Goal: Task Accomplishment & Management: Use online tool/utility

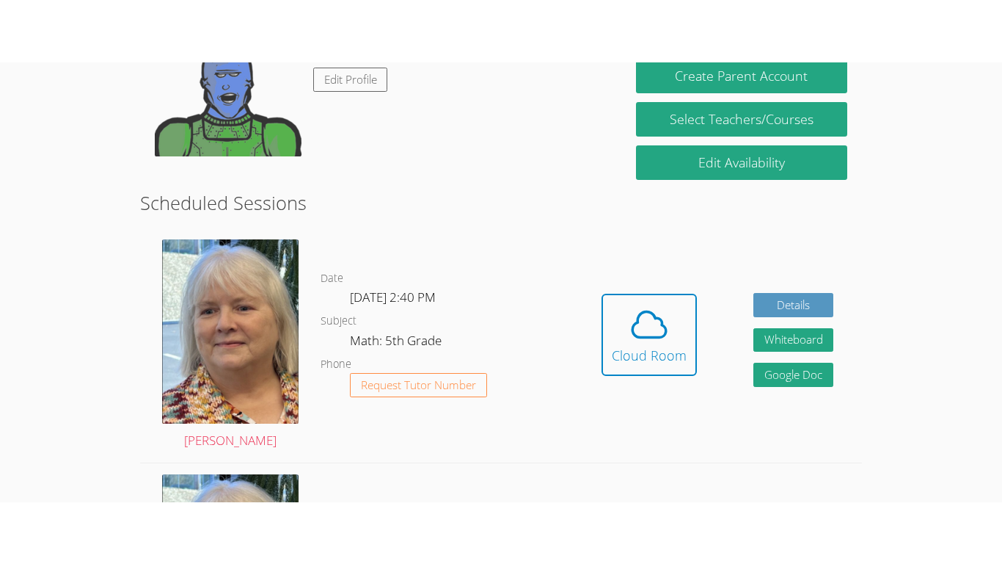
scroll to position [291, 0]
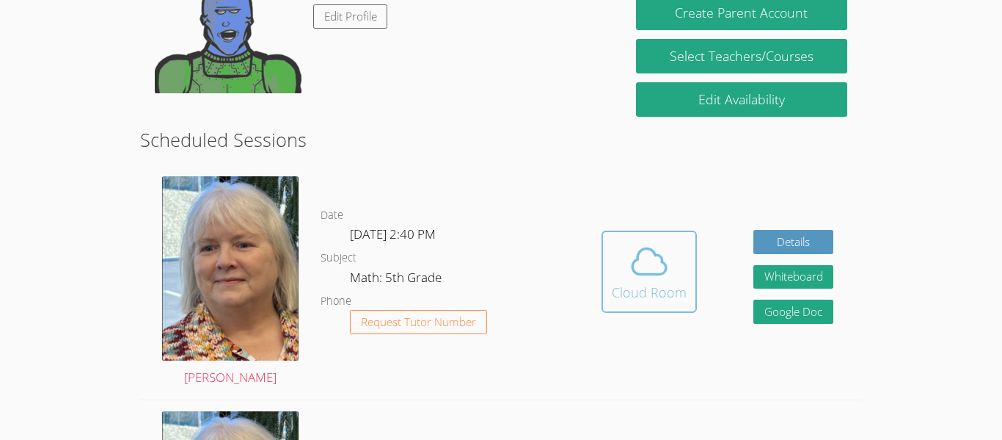
click at [627, 291] on div "Cloud Room" at bounding box center [649, 292] width 75 height 21
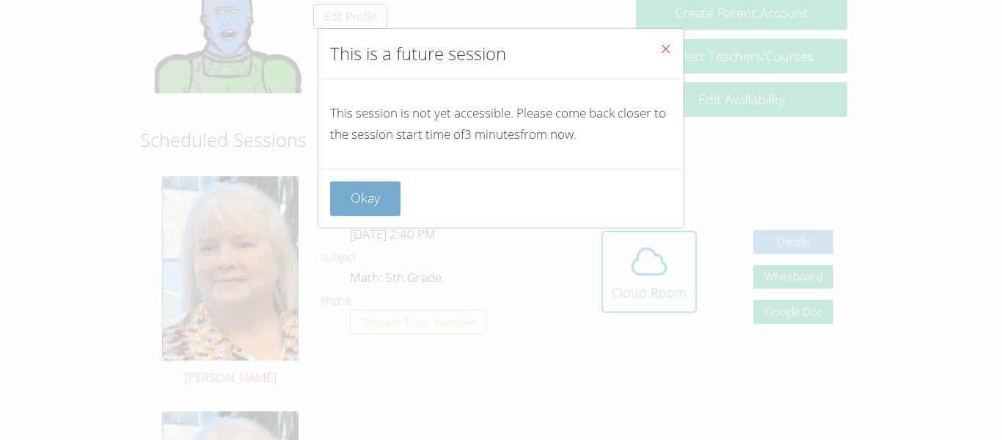
click at [332, 181] on button "Okay" at bounding box center [365, 198] width 70 height 34
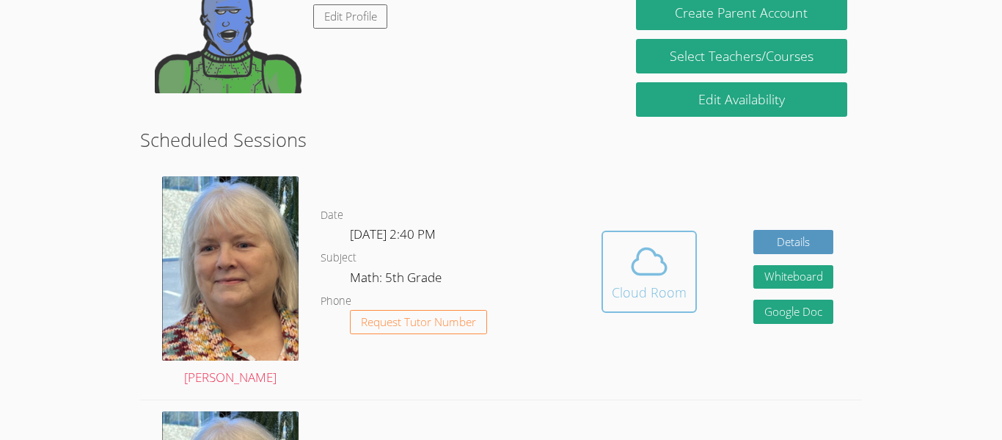
click at [652, 296] on div "Cloud Room" at bounding box center [649, 292] width 75 height 21
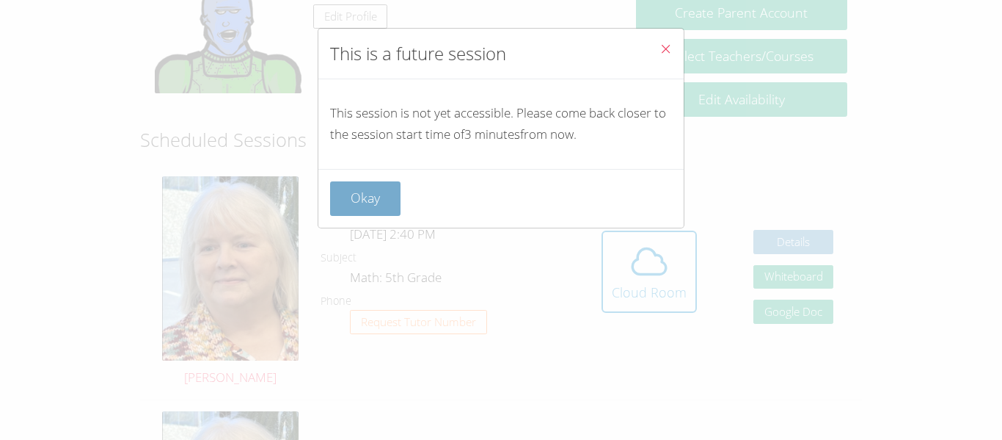
click at [349, 199] on button "Okay" at bounding box center [365, 198] width 70 height 34
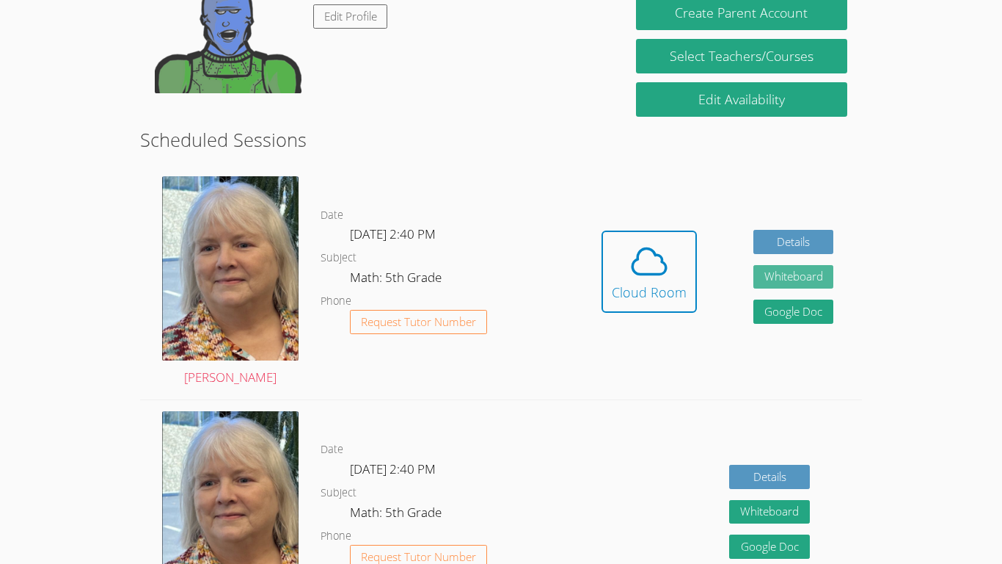
click at [784, 272] on button "Whiteboard" at bounding box center [794, 277] width 81 height 24
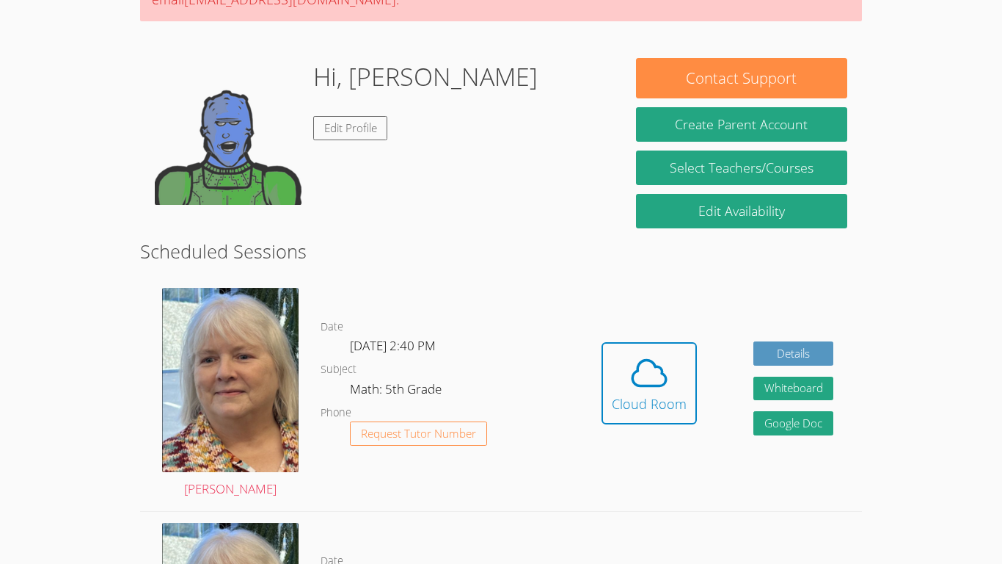
scroll to position [215, 0]
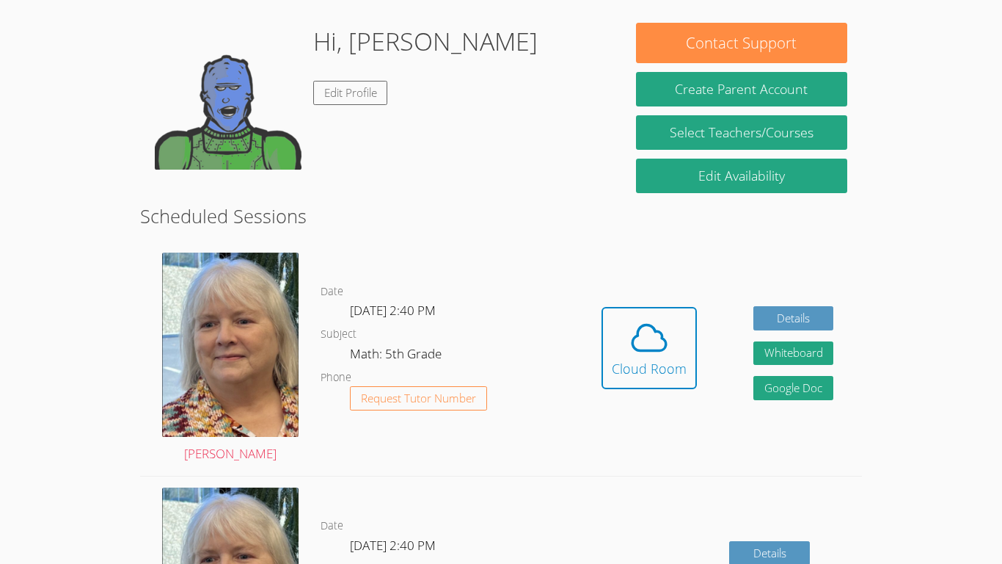
click at [1002, 349] on html "Home Programs Sessions Tutors Messages Billing Logout Nevaehya Successfully aut…" at bounding box center [501, 67] width 1002 height 564
click at [1, 319] on body "Home Programs Sessions Tutors Messages Billing Logout Nevaehya Successfully aut…" at bounding box center [501, 67] width 1002 height 564
click at [673, 351] on span at bounding box center [649, 337] width 75 height 41
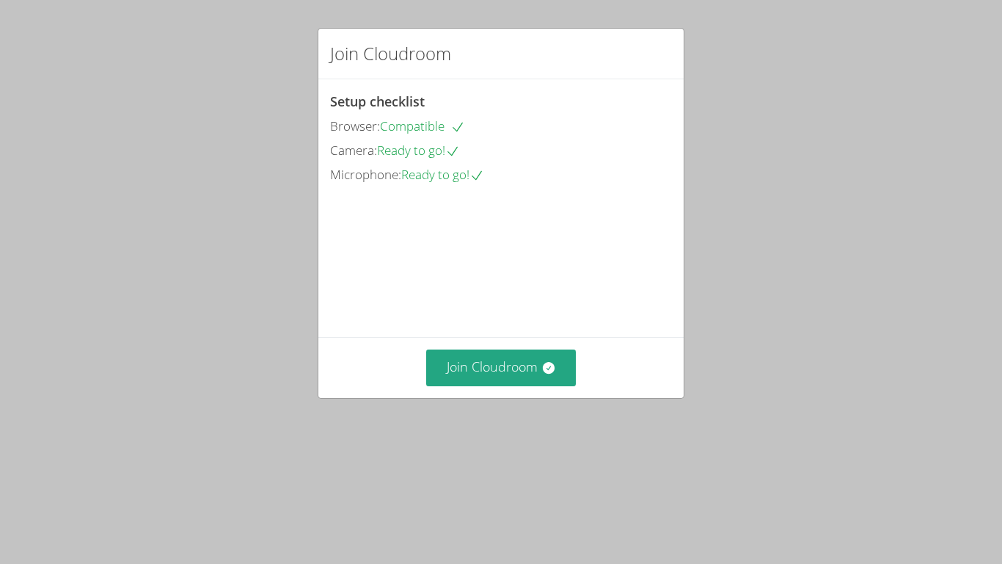
click at [517, 397] on div "Join Cloudroom" at bounding box center [500, 367] width 365 height 60
click at [520, 385] on button "Join Cloudroom" at bounding box center [501, 367] width 150 height 36
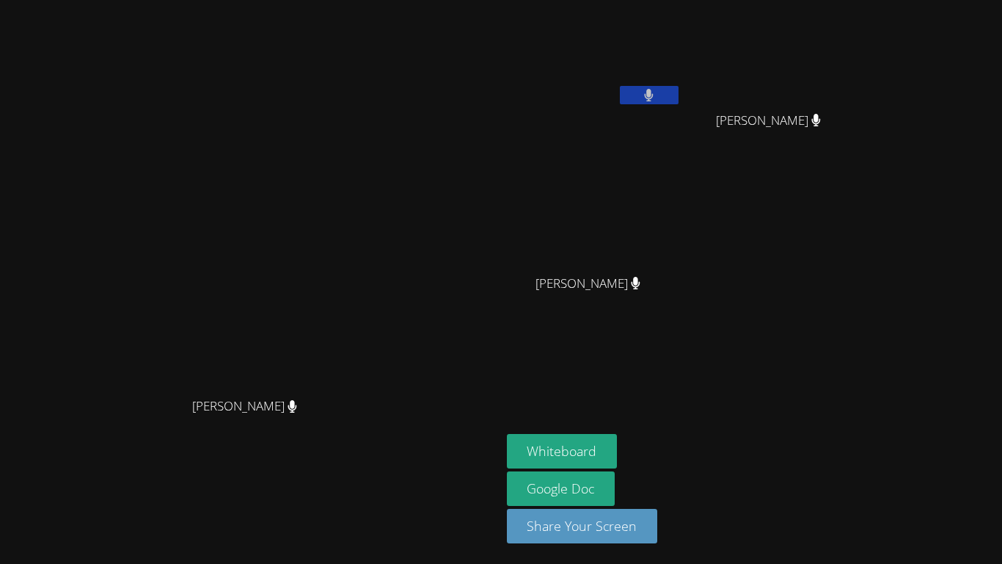
click at [679, 94] on button at bounding box center [649, 95] width 59 height 18
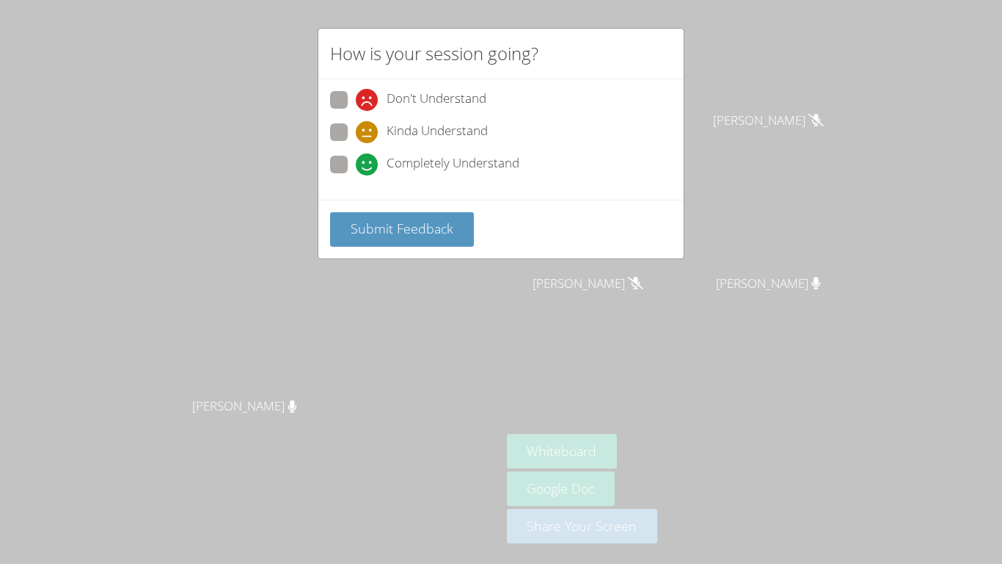
click at [365, 162] on icon at bounding box center [367, 164] width 22 height 22
click at [365, 162] on input "Completely Understand" at bounding box center [362, 162] width 12 height 12
radio input "true"
click at [409, 237] on button "Submit Feedback" at bounding box center [402, 229] width 144 height 34
